Goal: Navigation & Orientation: Find specific page/section

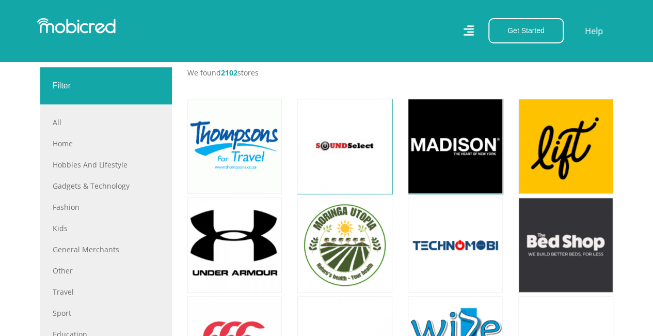
scroll to position [155, 0]
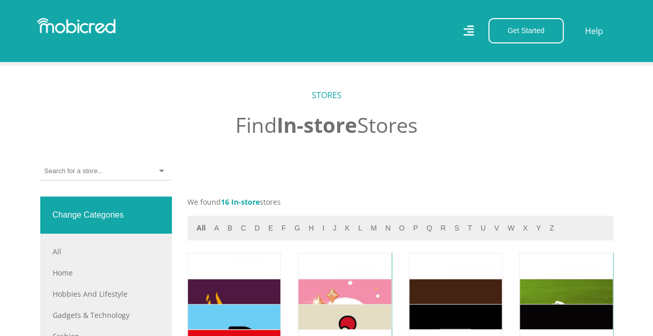
scroll to position [413, 0]
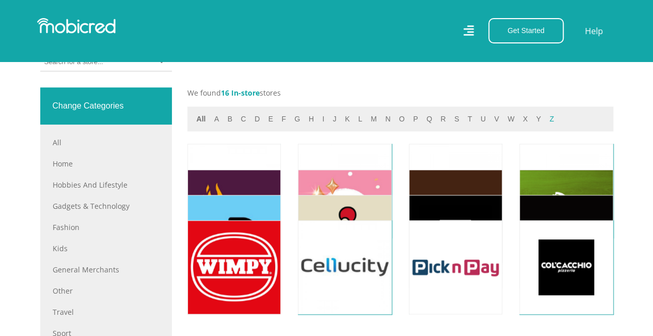
click at [546, 119] on button "z" at bounding box center [551, 119] width 11 height 12
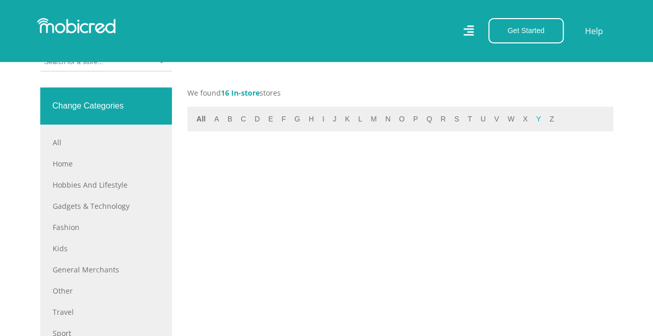
click at [533, 119] on button "y" at bounding box center [538, 119] width 11 height 12
click at [520, 117] on button "x" at bounding box center [525, 119] width 11 height 12
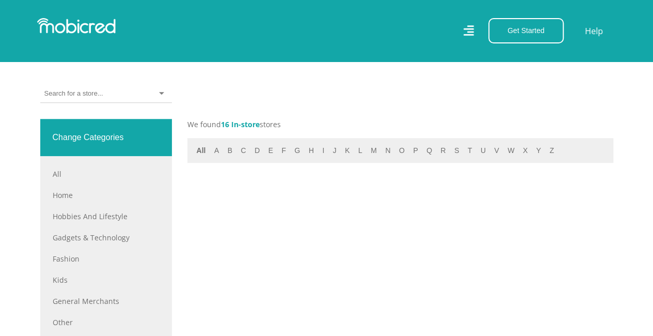
scroll to position [361, 0]
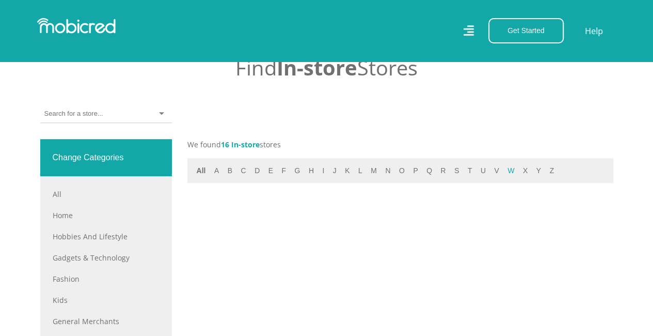
click at [504, 165] on button "w" at bounding box center [510, 171] width 13 height 12
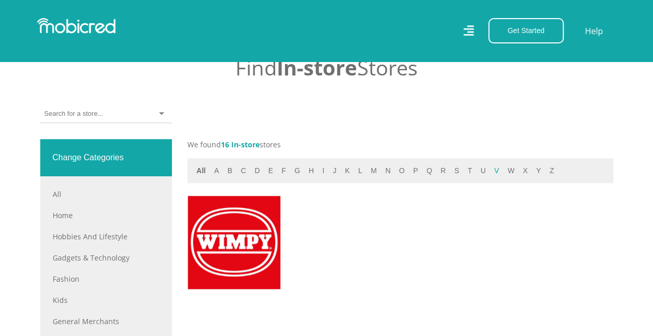
click at [491, 170] on button "v" at bounding box center [496, 171] width 11 height 12
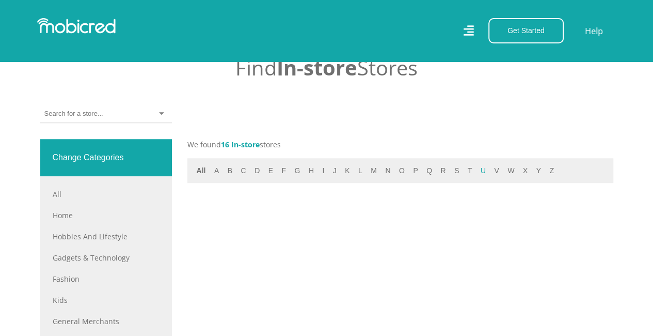
click at [478, 170] on button "u" at bounding box center [483, 171] width 11 height 12
click at [465, 171] on button "t" at bounding box center [470, 171] width 11 height 12
click at [451, 171] on button "s" at bounding box center [456, 171] width 11 height 12
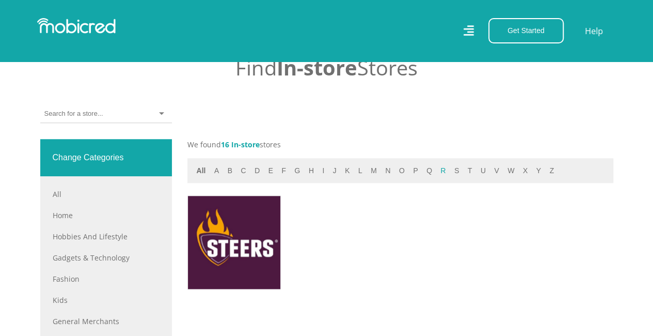
click at [437, 171] on button "r" at bounding box center [442, 171] width 11 height 12
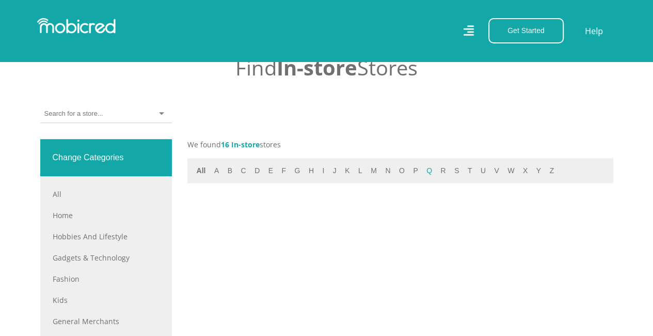
click at [423, 171] on button "q" at bounding box center [429, 171] width 12 height 12
click at [410, 171] on button "p" at bounding box center [415, 171] width 11 height 12
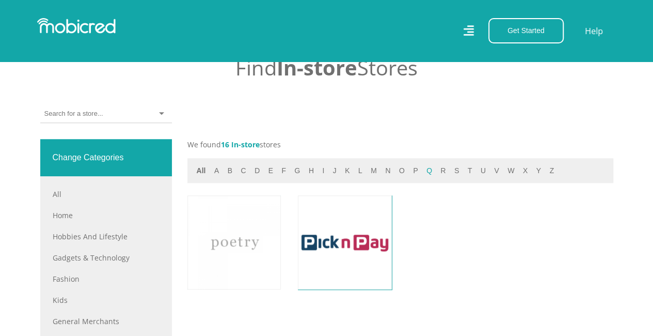
click at [423, 171] on button "q" at bounding box center [429, 171] width 12 height 12
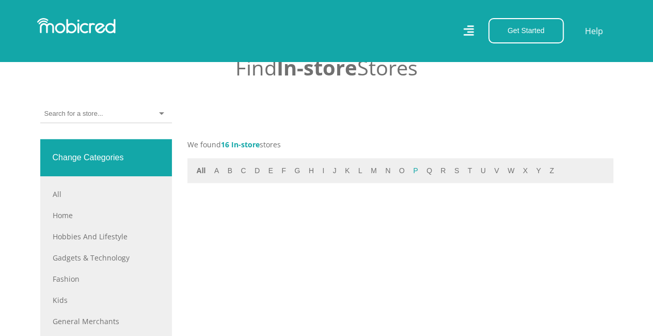
click at [410, 171] on button "p" at bounding box center [415, 171] width 11 height 12
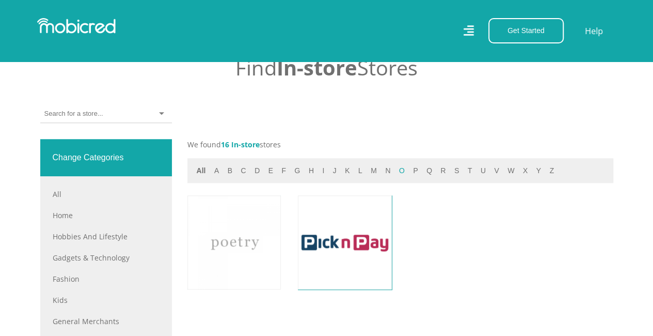
click at [396, 170] on button "o" at bounding box center [402, 171] width 12 height 12
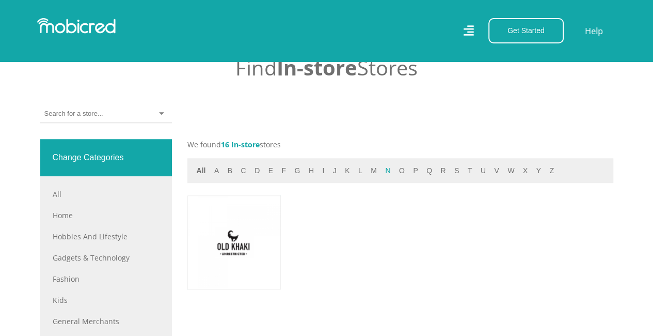
click at [384, 168] on button "n" at bounding box center [387, 171] width 11 height 12
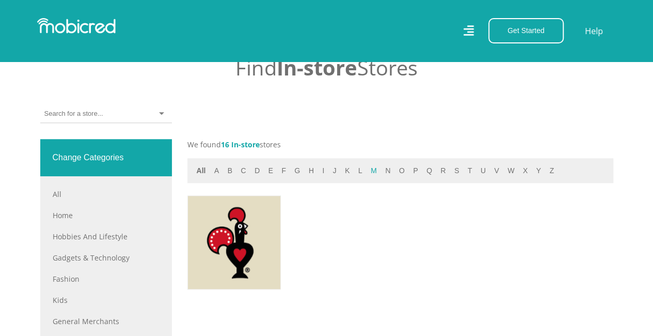
click at [372, 169] on button "m" at bounding box center [374, 171] width 12 height 12
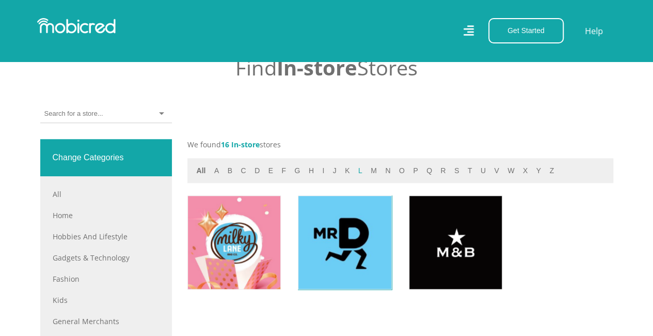
click at [355, 169] on button "l" at bounding box center [360, 171] width 10 height 12
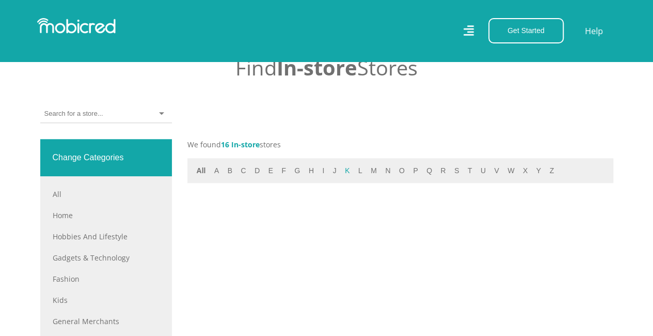
click at [343, 169] on button "k" at bounding box center [347, 171] width 11 height 12
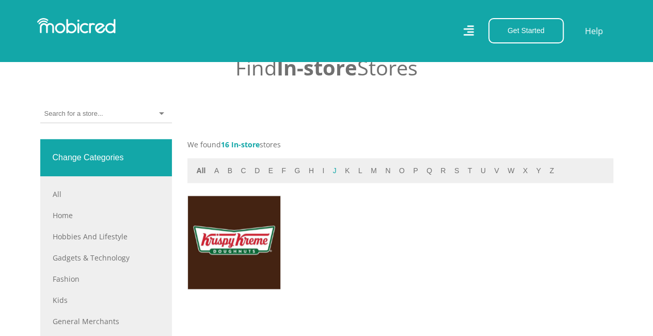
click at [332, 169] on button "j" at bounding box center [335, 171] width 10 height 12
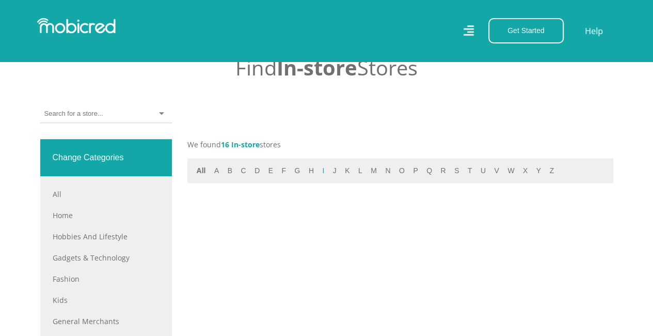
click at [319, 169] on button "i" at bounding box center [323, 171] width 8 height 12
click at [309, 169] on button "h" at bounding box center [311, 171] width 11 height 12
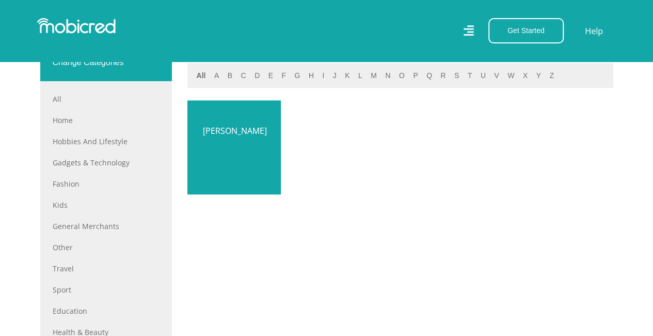
scroll to position [413, 0]
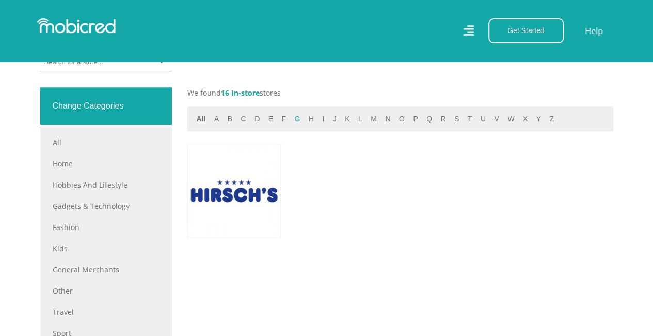
click at [291, 120] on button "g" at bounding box center [297, 119] width 12 height 12
click at [278, 120] on button "f" at bounding box center [283, 119] width 11 height 12
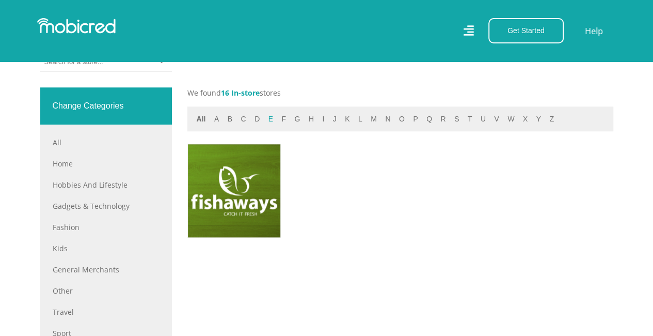
click at [266, 119] on button "e" at bounding box center [270, 119] width 11 height 12
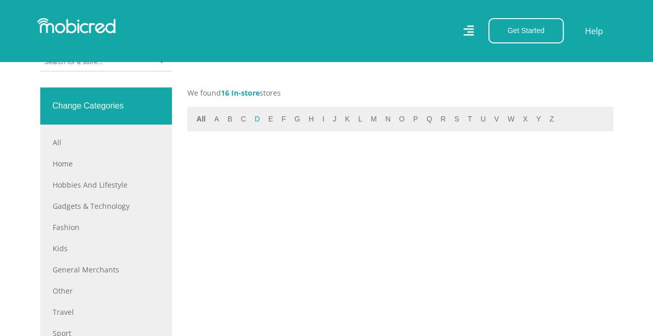
click at [255, 119] on button "d" at bounding box center [256, 119] width 11 height 12
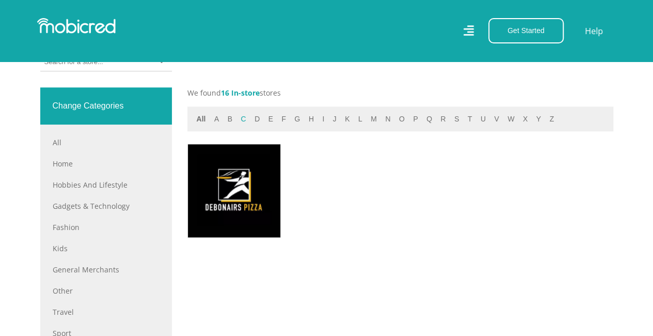
click at [246, 118] on button "c" at bounding box center [242, 119] width 11 height 12
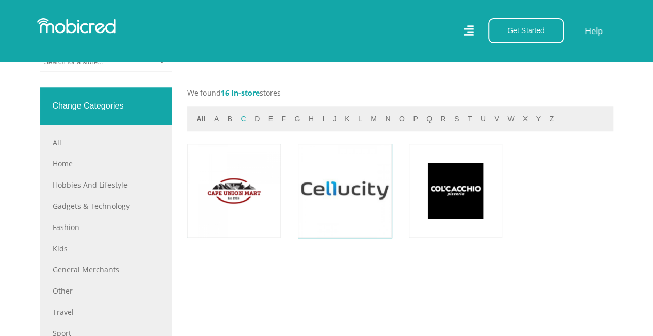
click at [245, 119] on button "c" at bounding box center [242, 119] width 11 height 12
click at [230, 119] on button "b" at bounding box center [230, 119] width 11 height 12
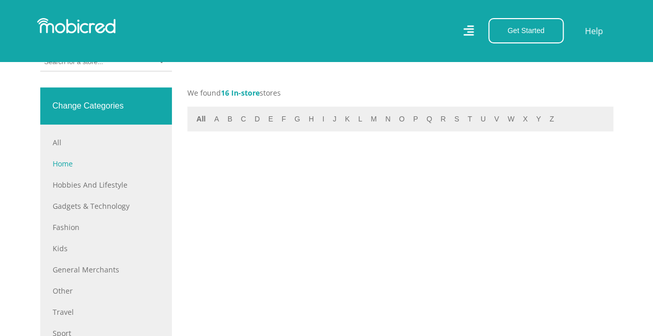
click at [62, 161] on link "Home" at bounding box center [106, 163] width 107 height 11
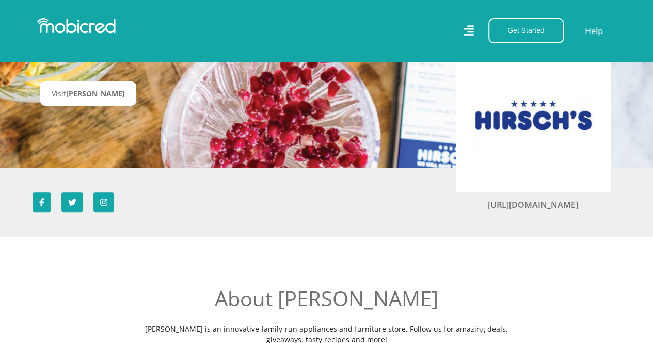
scroll to position [207, 0]
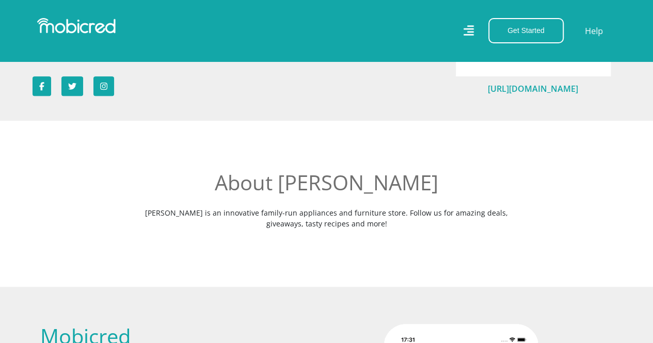
click at [519, 86] on link "https://www.hirschs.co.za/" at bounding box center [533, 88] width 90 height 11
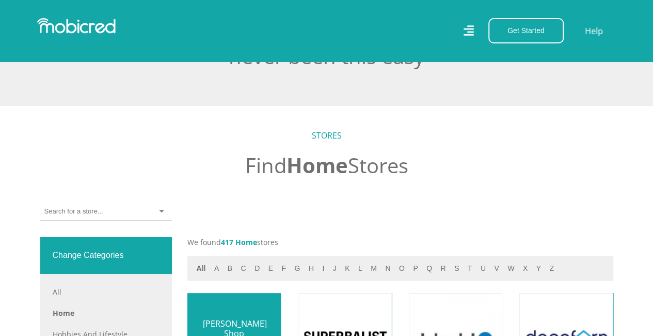
scroll to position [361, 0]
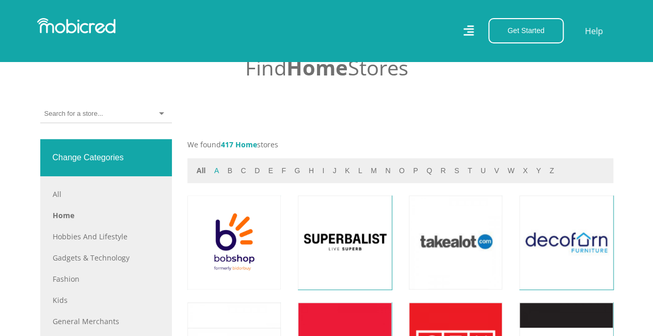
click at [219, 171] on button "a" at bounding box center [216, 171] width 11 height 12
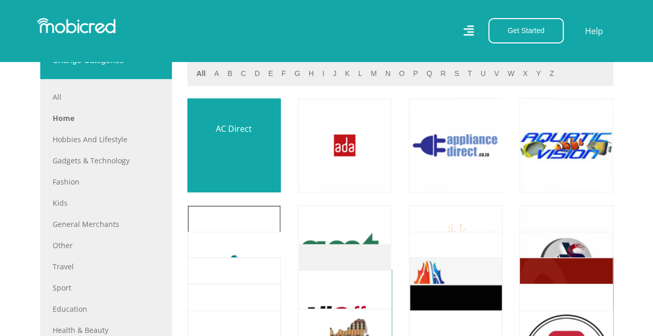
scroll to position [465, 0]
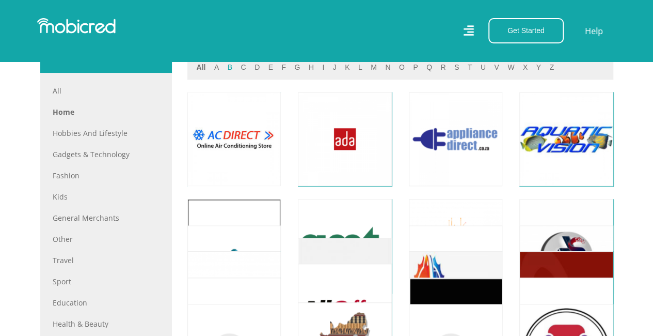
click at [227, 66] on button "b" at bounding box center [230, 67] width 11 height 12
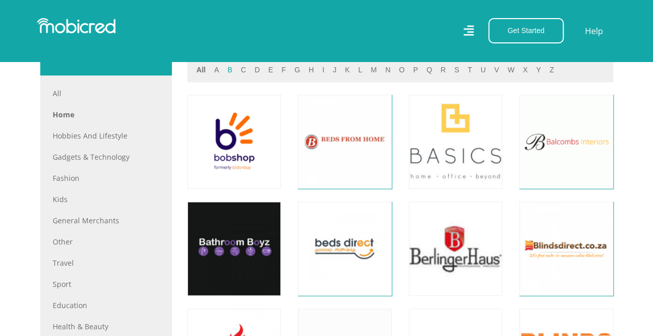
scroll to position [413, 0]
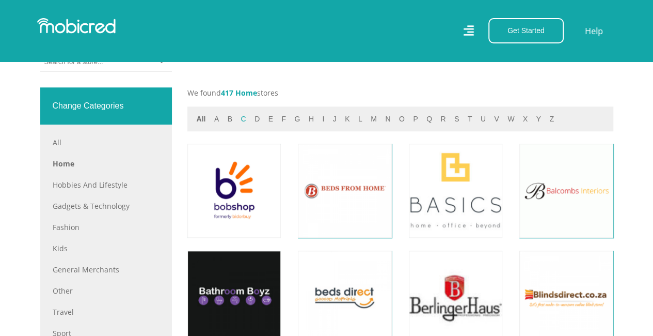
click at [244, 118] on button "c" at bounding box center [242, 119] width 11 height 12
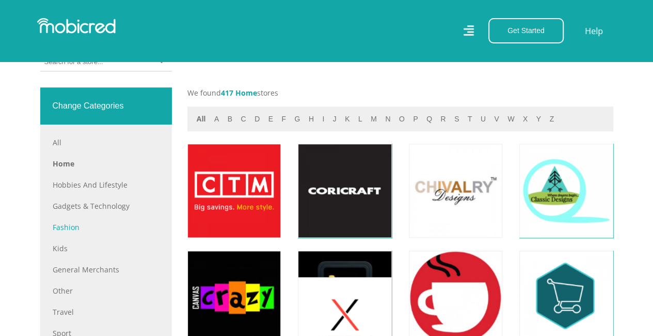
click at [63, 228] on link "Fashion" at bounding box center [106, 226] width 107 height 11
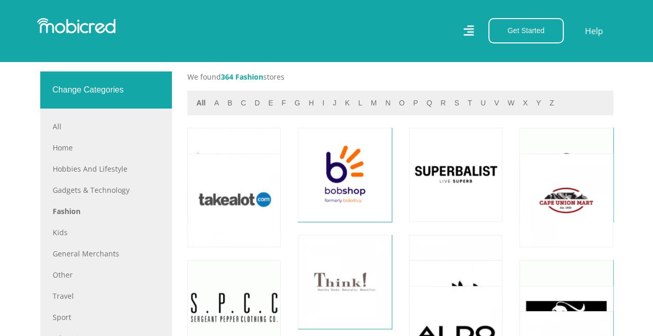
scroll to position [413, 0]
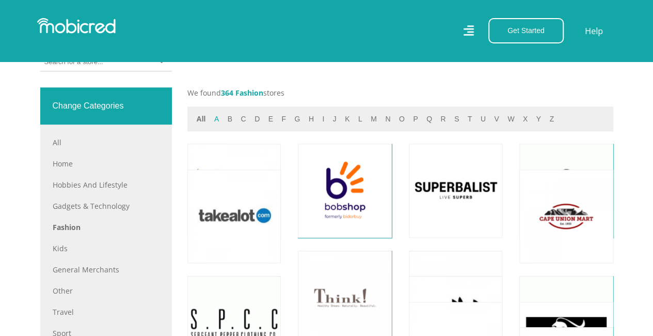
click at [215, 120] on button "a" at bounding box center [216, 119] width 11 height 12
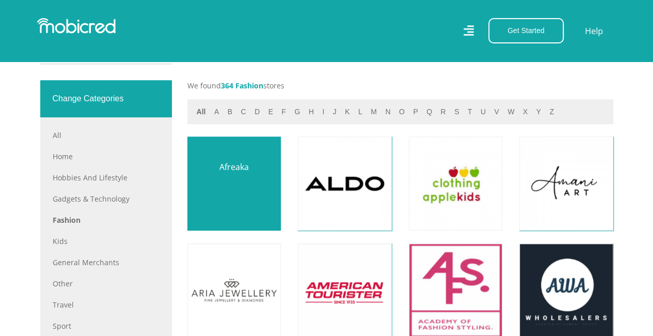
scroll to position [361, 0]
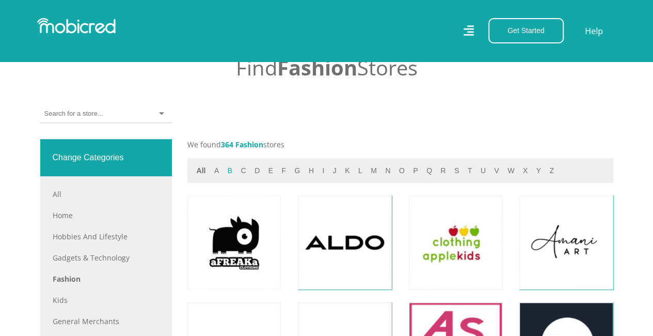
click at [229, 167] on button "b" at bounding box center [230, 171] width 11 height 12
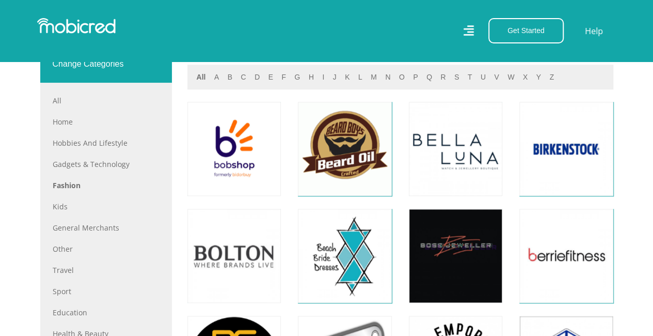
scroll to position [413, 0]
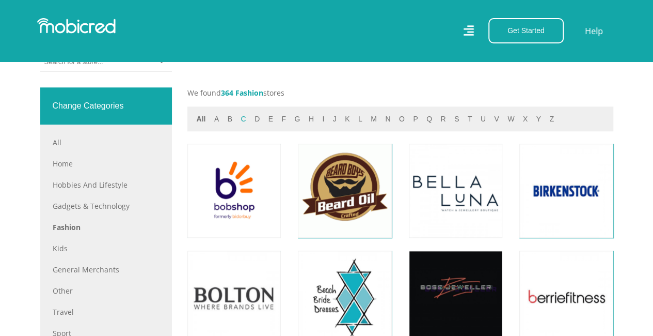
click at [243, 119] on button "c" at bounding box center [242, 119] width 11 height 12
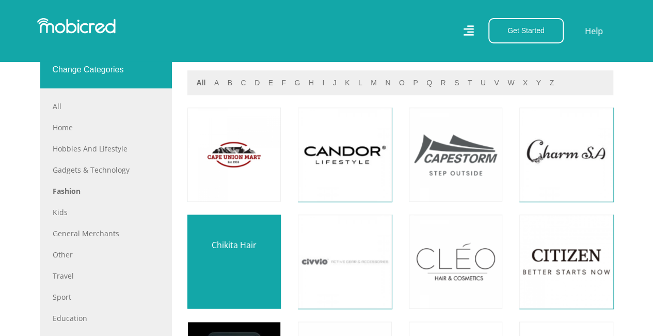
scroll to position [310, 0]
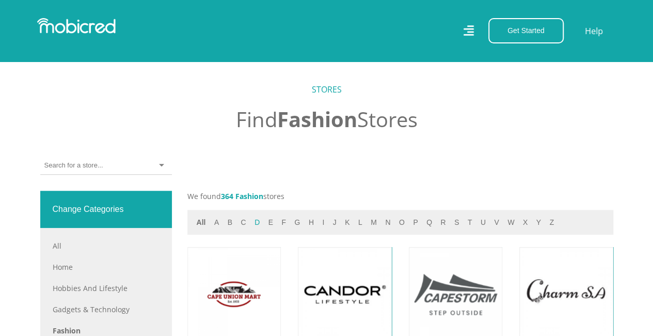
click at [255, 220] on button "d" at bounding box center [256, 222] width 11 height 12
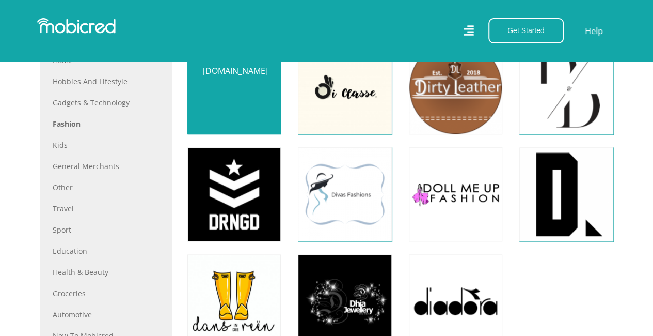
scroll to position [361, 0]
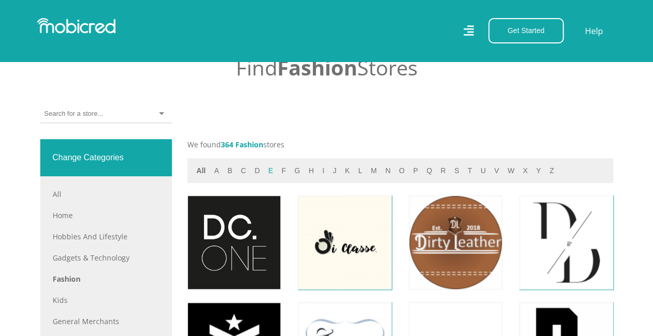
click at [268, 168] on button "e" at bounding box center [270, 171] width 11 height 12
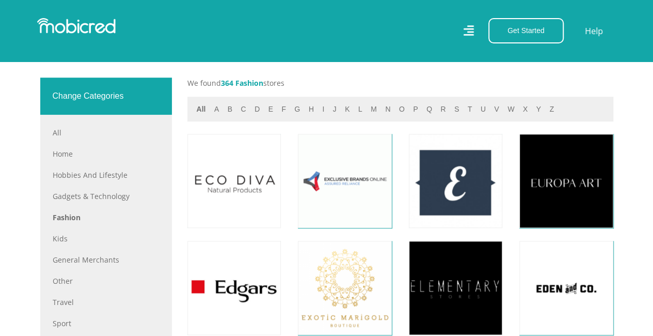
scroll to position [413, 0]
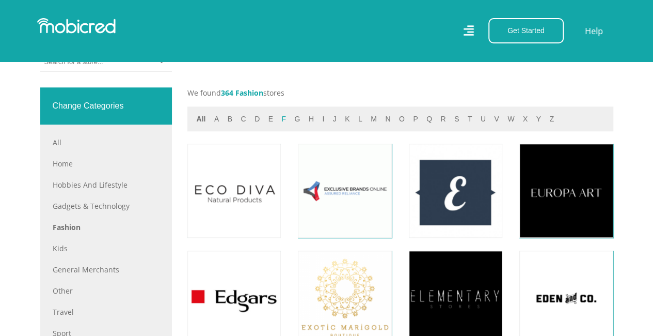
click at [281, 119] on button "f" at bounding box center [283, 119] width 11 height 12
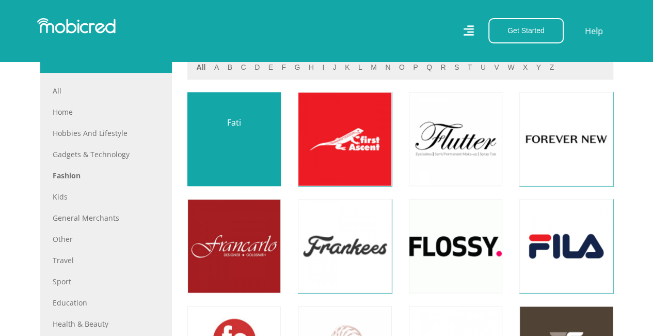
scroll to position [361, 0]
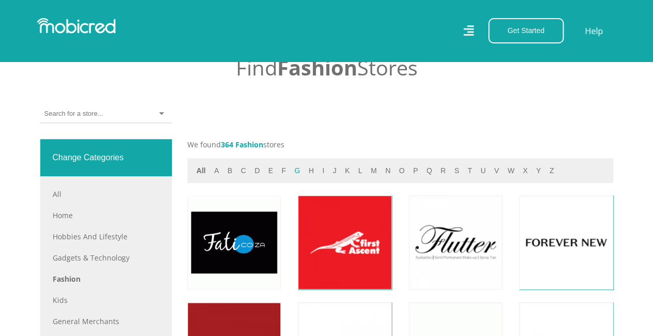
click at [292, 173] on button "g" at bounding box center [297, 171] width 12 height 12
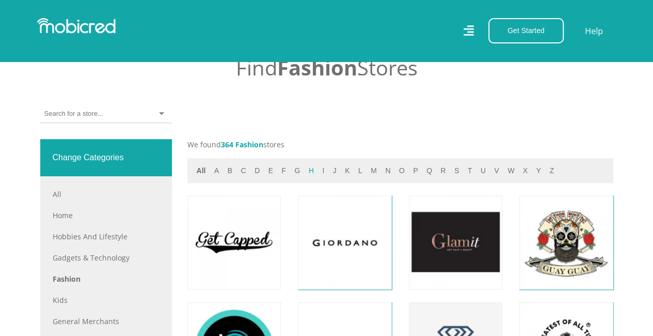
click at [306, 168] on button "h" at bounding box center [311, 171] width 11 height 12
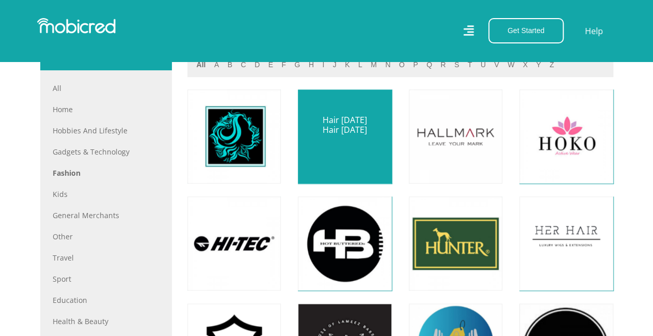
scroll to position [465, 0]
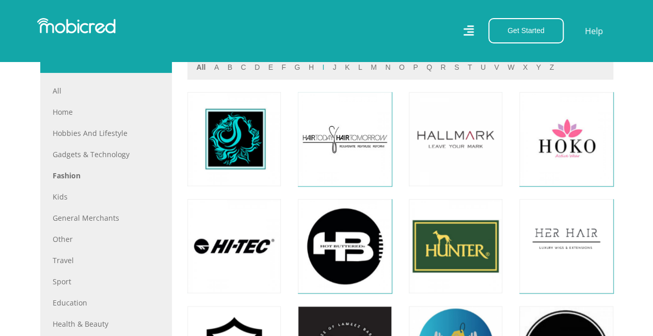
click at [319, 70] on button "i" at bounding box center [323, 67] width 8 height 12
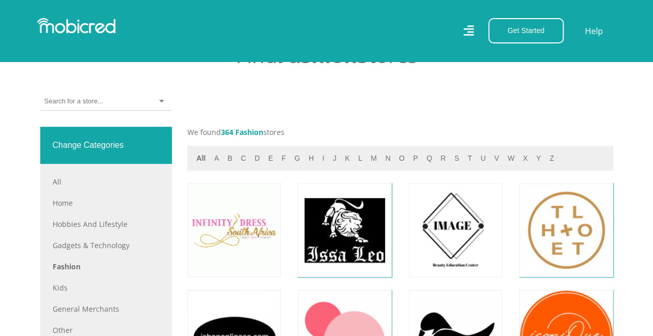
scroll to position [361, 0]
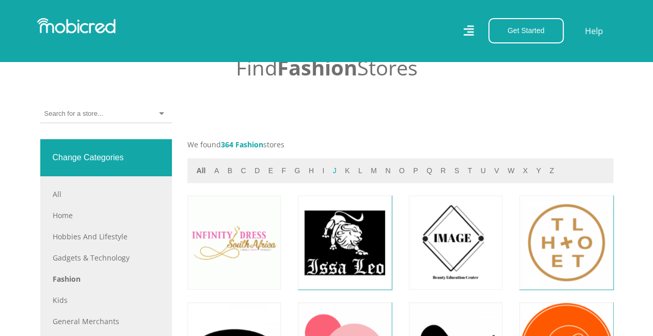
click at [330, 171] on button "j" at bounding box center [335, 171] width 10 height 12
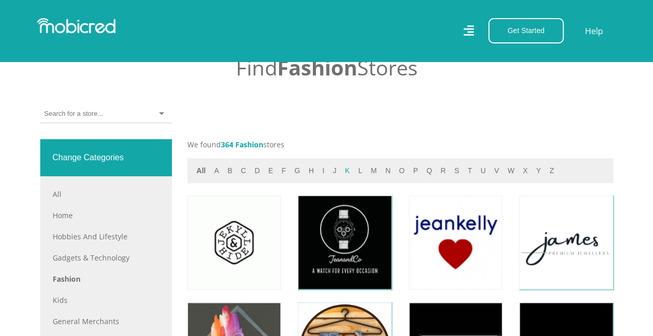
click at [342, 170] on button "k" at bounding box center [347, 171] width 11 height 12
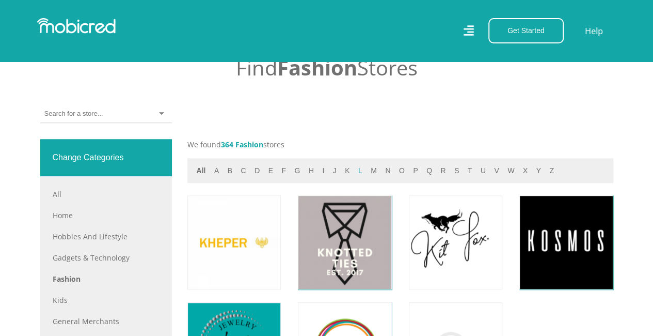
click at [355, 167] on button "l" at bounding box center [360, 171] width 10 height 12
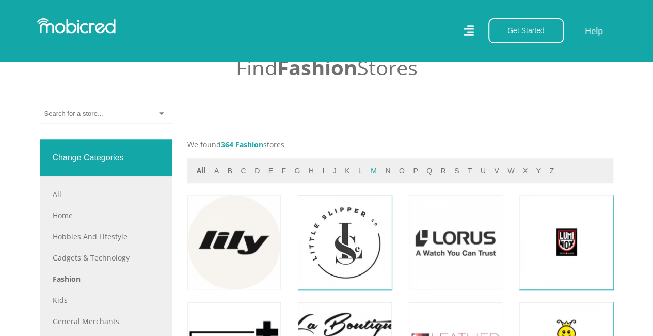
click at [369, 169] on button "m" at bounding box center [374, 171] width 12 height 12
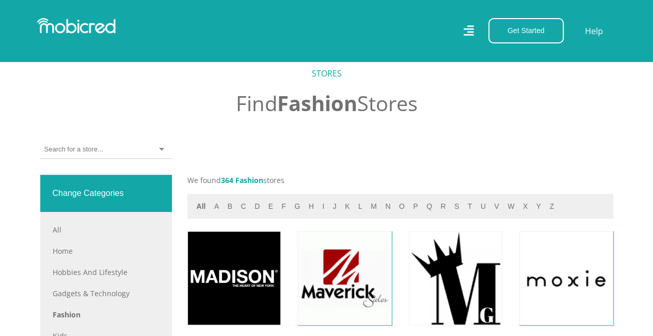
scroll to position [310, 0]
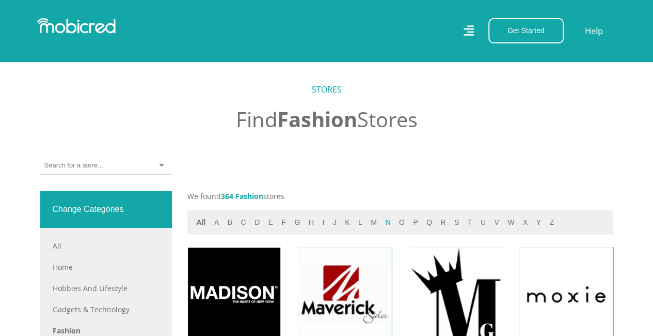
click at [382, 223] on button "n" at bounding box center [387, 222] width 11 height 12
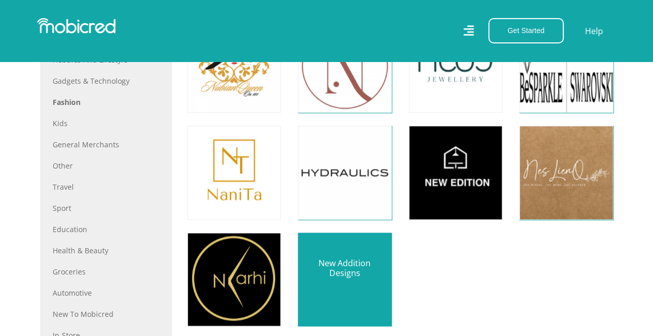
scroll to position [413, 0]
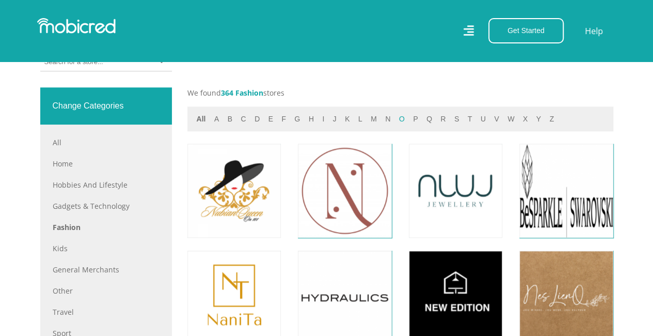
click at [396, 121] on button "o" at bounding box center [402, 119] width 12 height 12
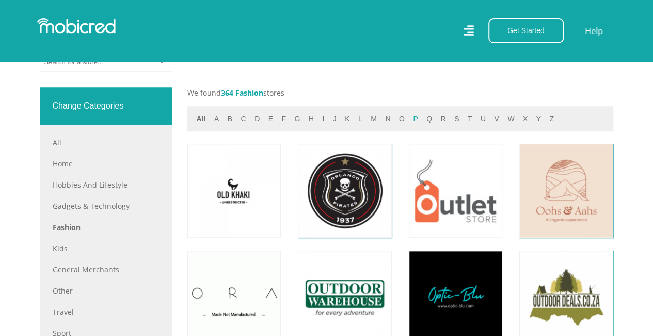
click at [410, 119] on button "p" at bounding box center [415, 119] width 11 height 12
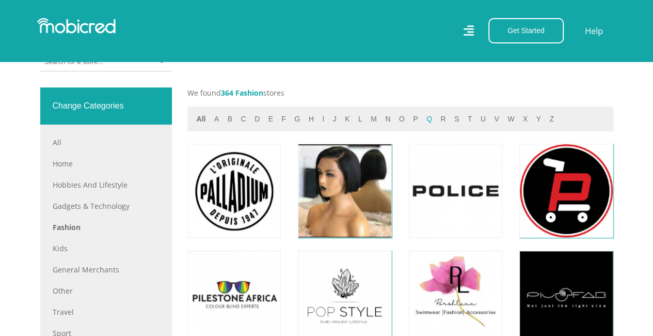
click at [423, 121] on button "q" at bounding box center [429, 119] width 12 height 12
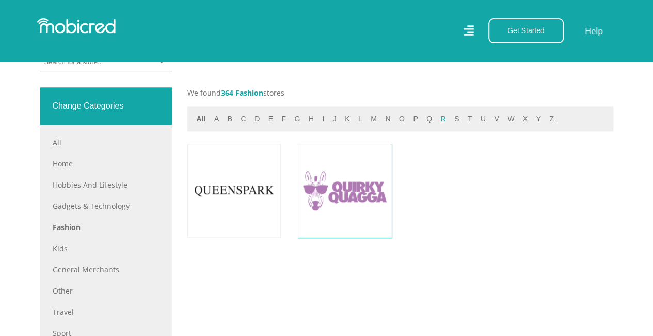
click at [437, 118] on button "r" at bounding box center [442, 119] width 11 height 12
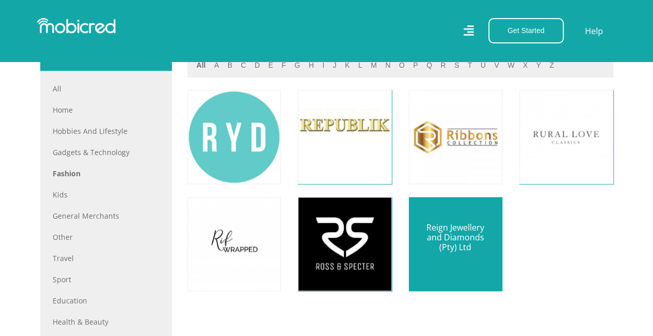
scroll to position [465, 0]
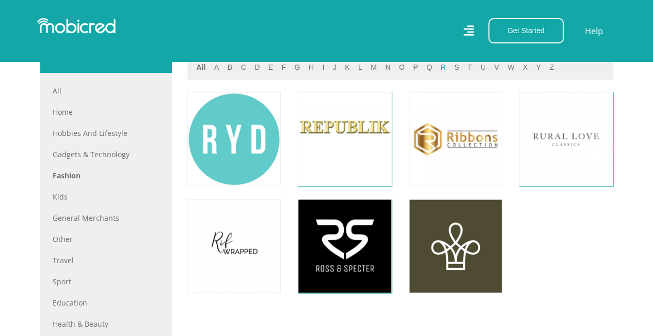
click at [438, 70] on button "r" at bounding box center [442, 67] width 11 height 12
click at [451, 71] on button "s" at bounding box center [456, 67] width 11 height 12
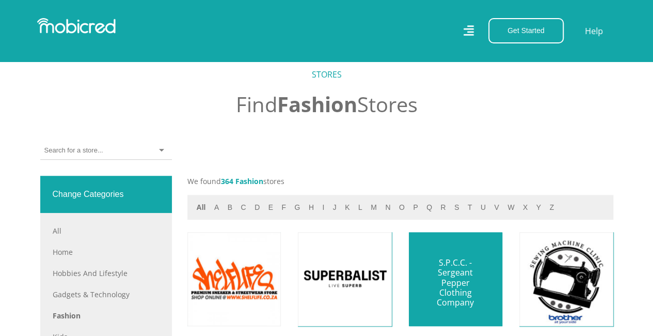
scroll to position [413, 0]
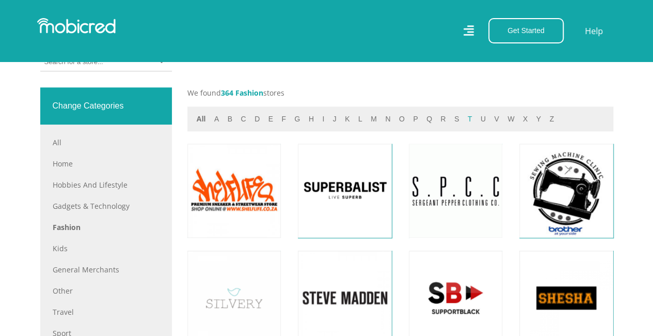
click at [465, 120] on button "t" at bounding box center [470, 119] width 11 height 12
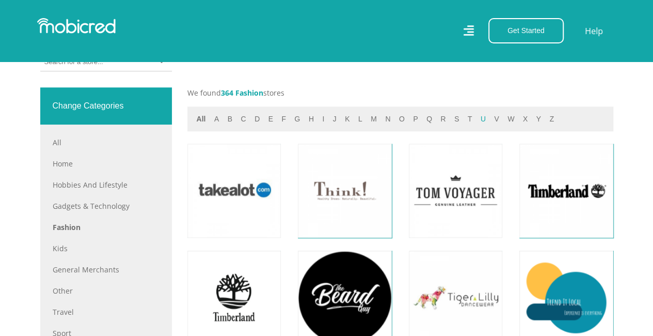
click at [478, 121] on button "u" at bounding box center [483, 119] width 11 height 12
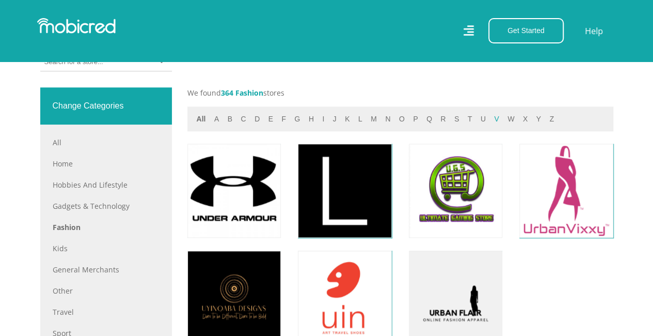
click at [491, 121] on button "v" at bounding box center [496, 119] width 11 height 12
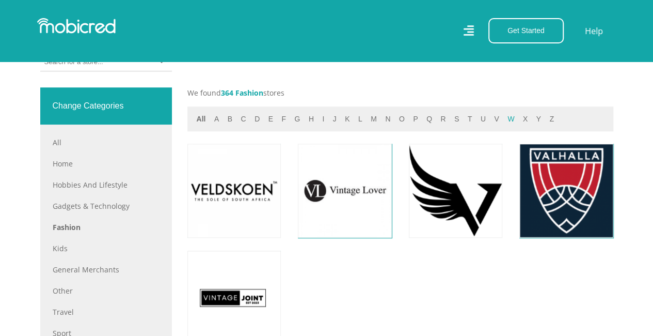
click at [504, 121] on button "w" at bounding box center [510, 119] width 13 height 12
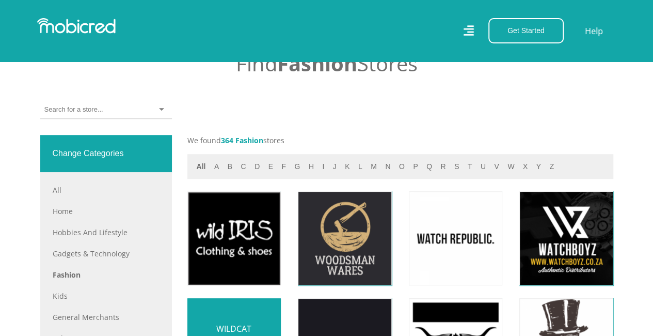
scroll to position [361, 0]
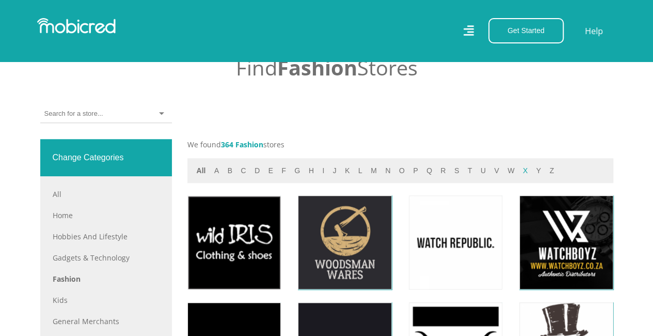
click at [520, 172] on button "x" at bounding box center [525, 171] width 11 height 12
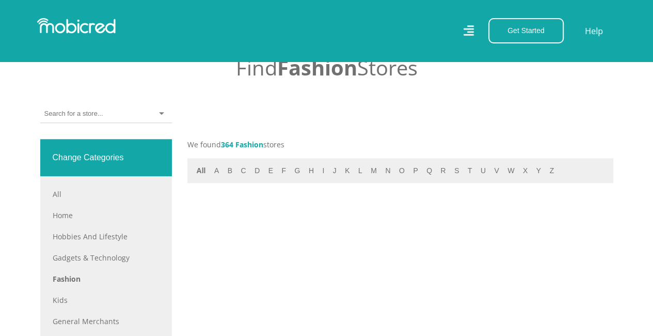
click at [519, 170] on div "All a b c d e f g h i j k l m n o p q r s t u v w x y z" at bounding box center [401, 170] width 414 height 12
click at [533, 170] on button "y" at bounding box center [538, 171] width 11 height 12
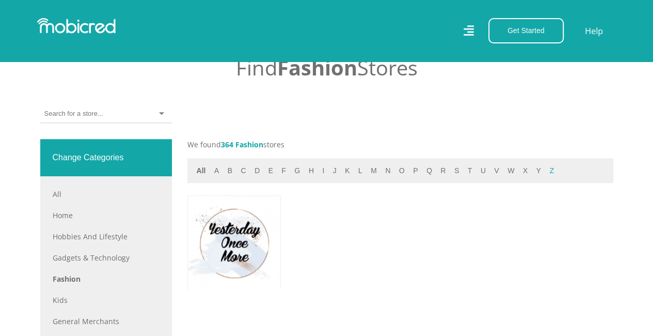
click at [546, 171] on button "z" at bounding box center [551, 171] width 11 height 12
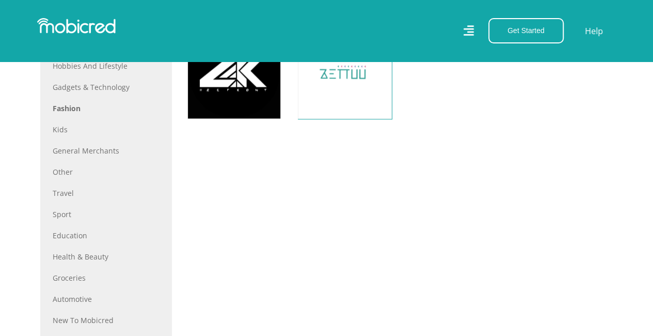
scroll to position [516, 0]
